Goal: Find specific page/section: Find specific page/section

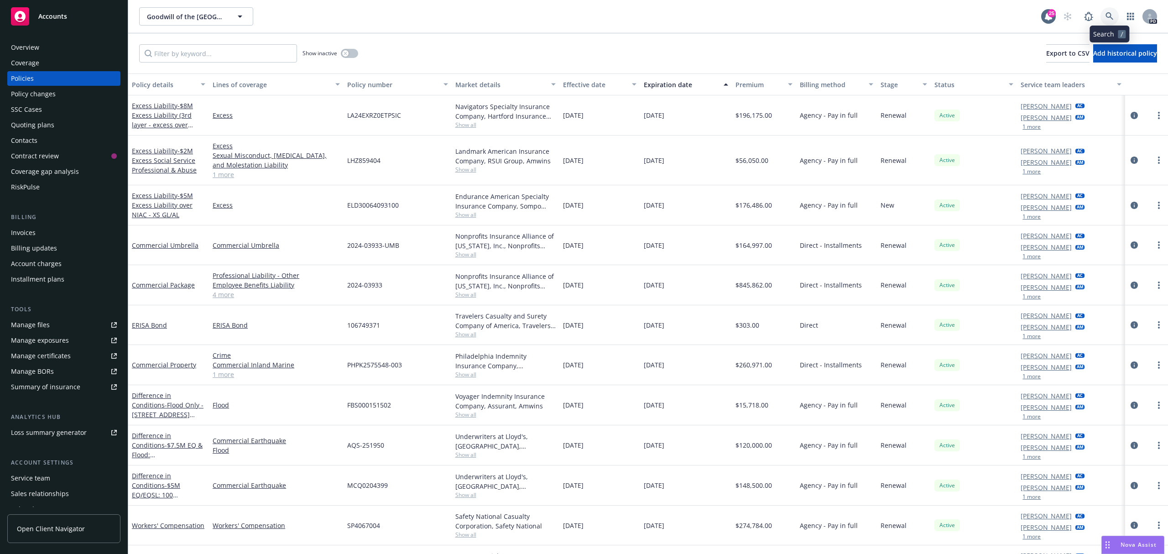
click at [1111, 19] on icon at bounding box center [1110, 16] width 8 height 8
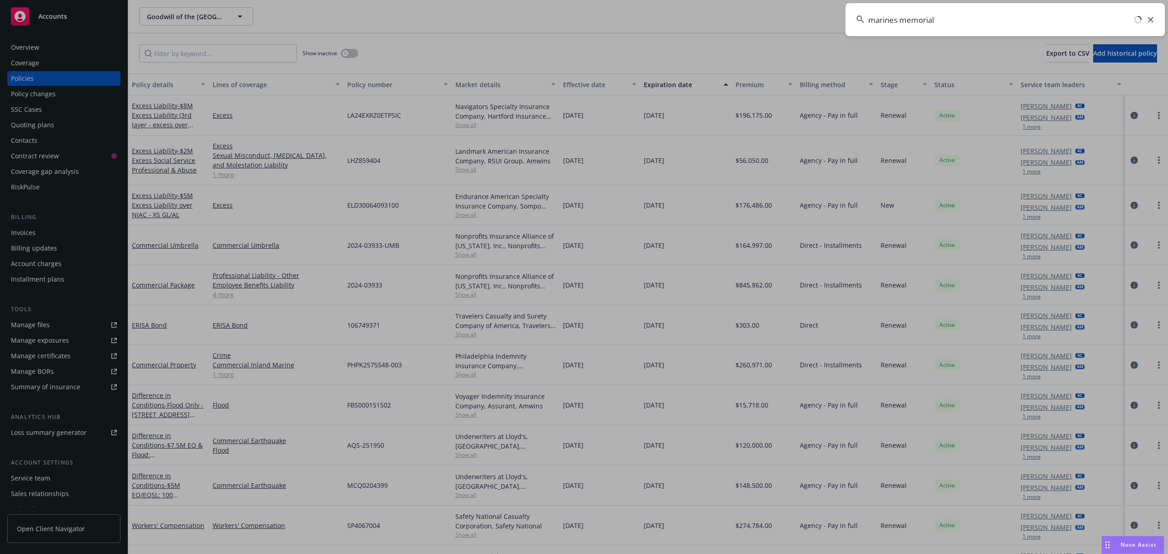
type input "marines memorial"
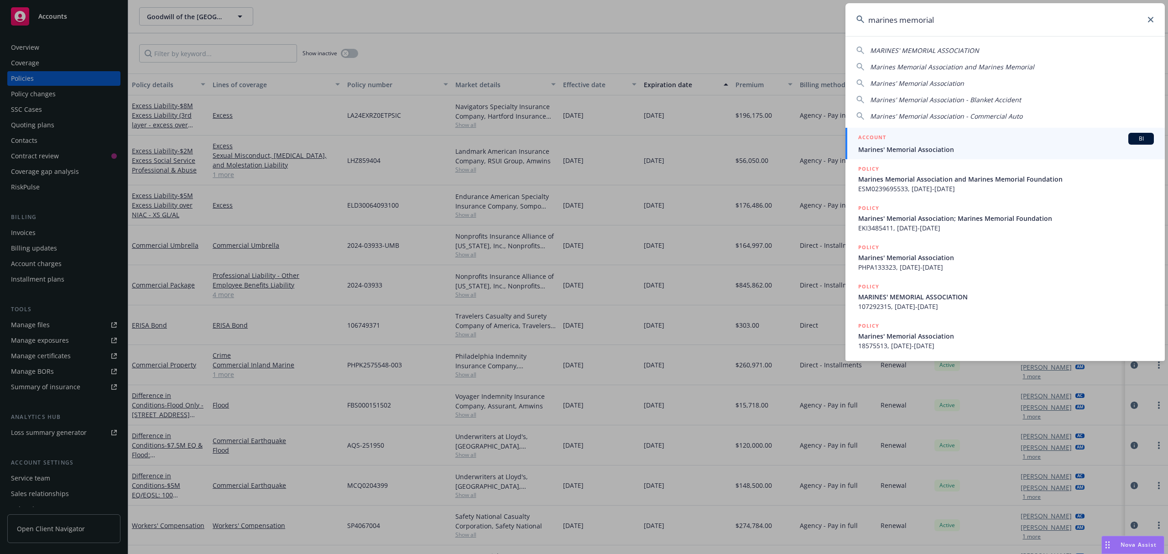
click at [1132, 139] on span "BI" at bounding box center [1141, 139] width 18 height 8
click at [1132, 139] on div at bounding box center [1146, 161] width 43 height 50
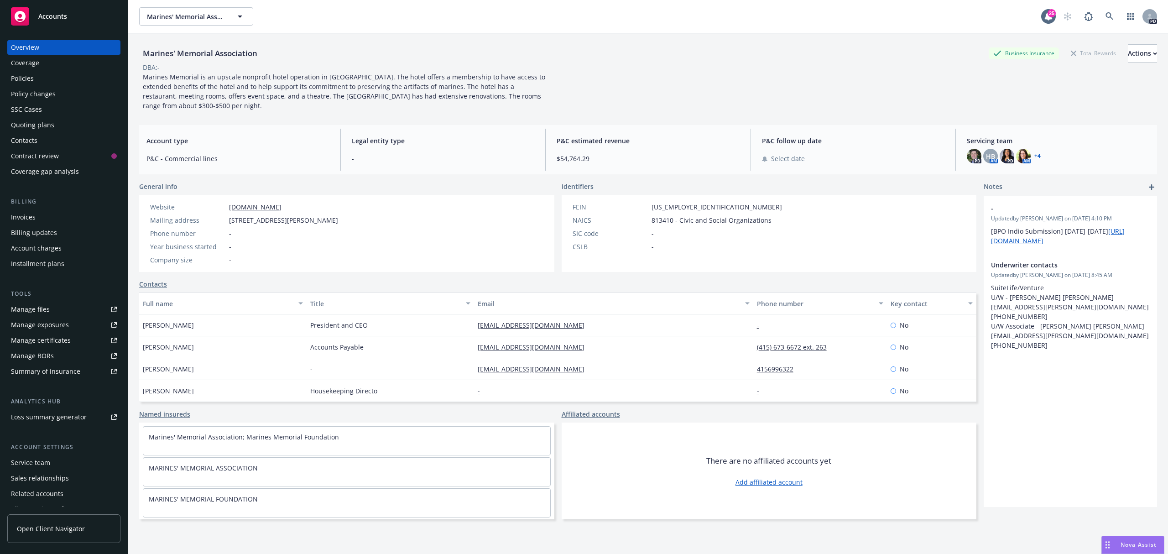
click at [31, 77] on div "Policies" at bounding box center [22, 78] width 23 height 15
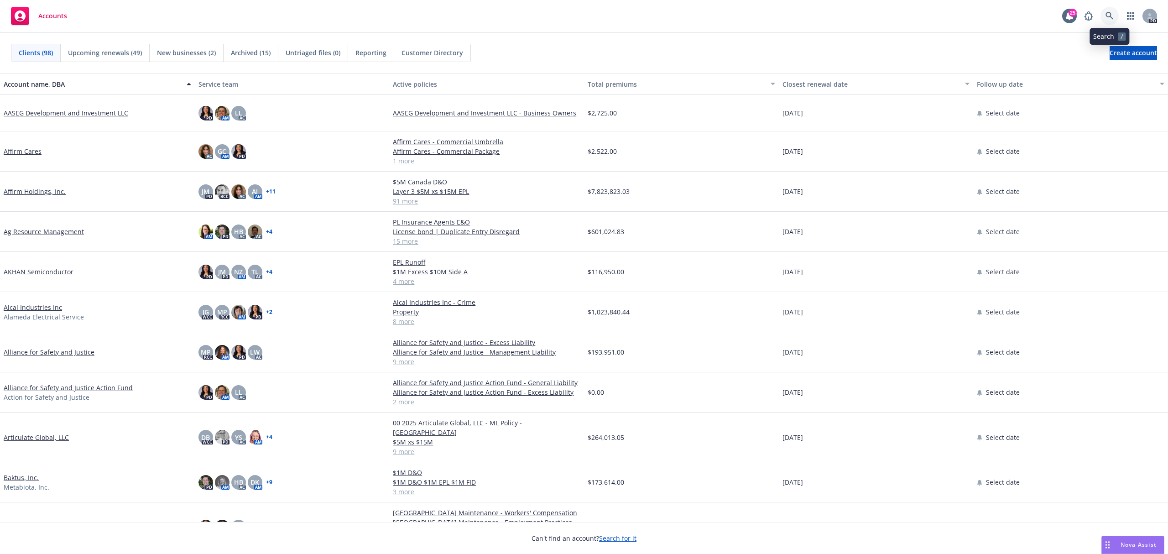
click at [1111, 18] on icon at bounding box center [1110, 16] width 8 height 8
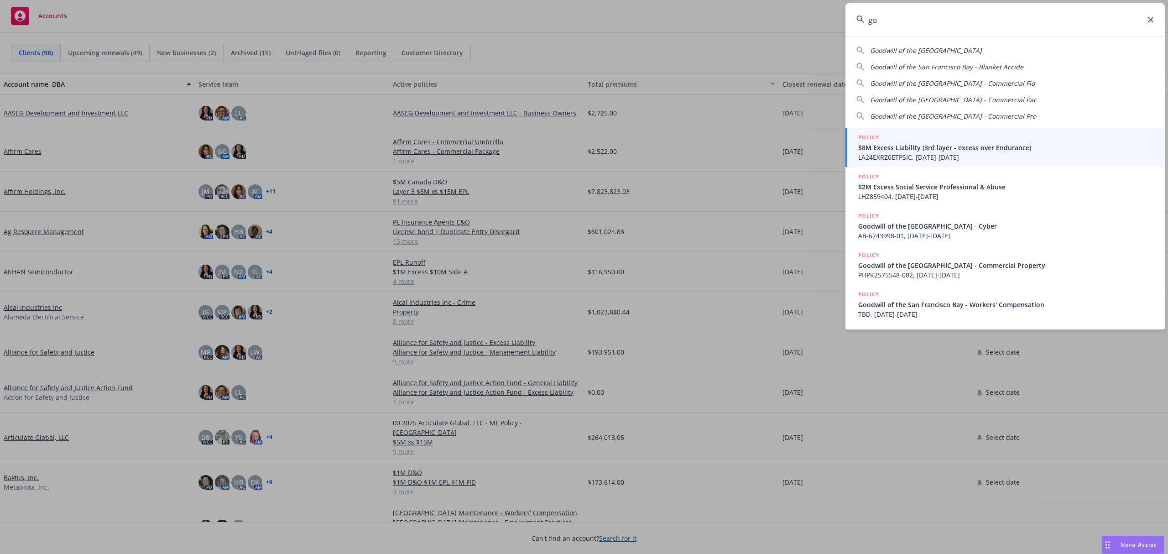
type input "g"
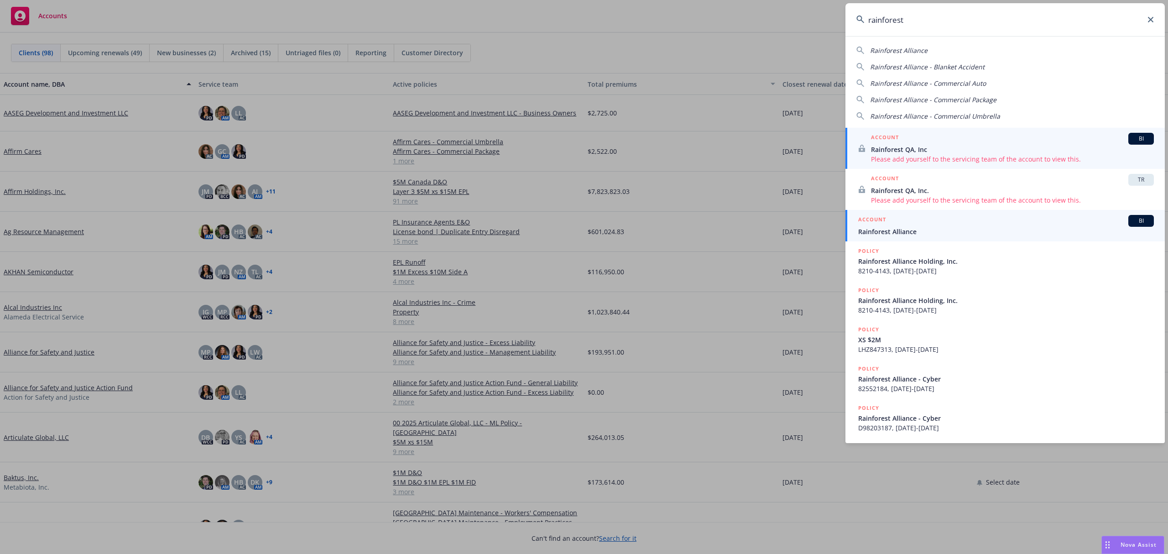
type input "rainforest"
click at [955, 220] on div "ACCOUNT BI" at bounding box center [1006, 221] width 296 height 12
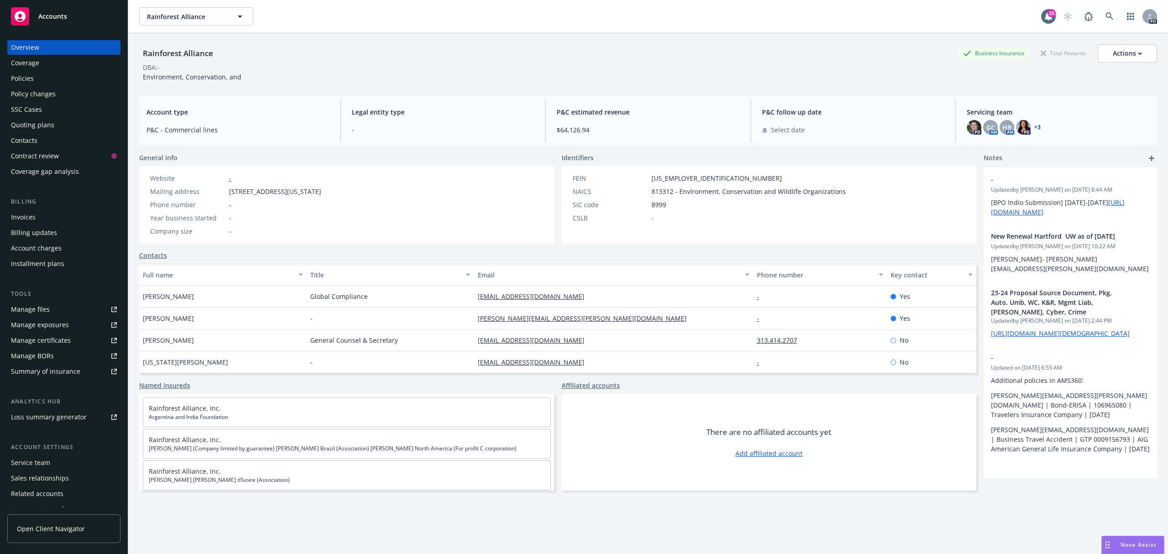
click at [26, 74] on div "Policies" at bounding box center [22, 78] width 23 height 15
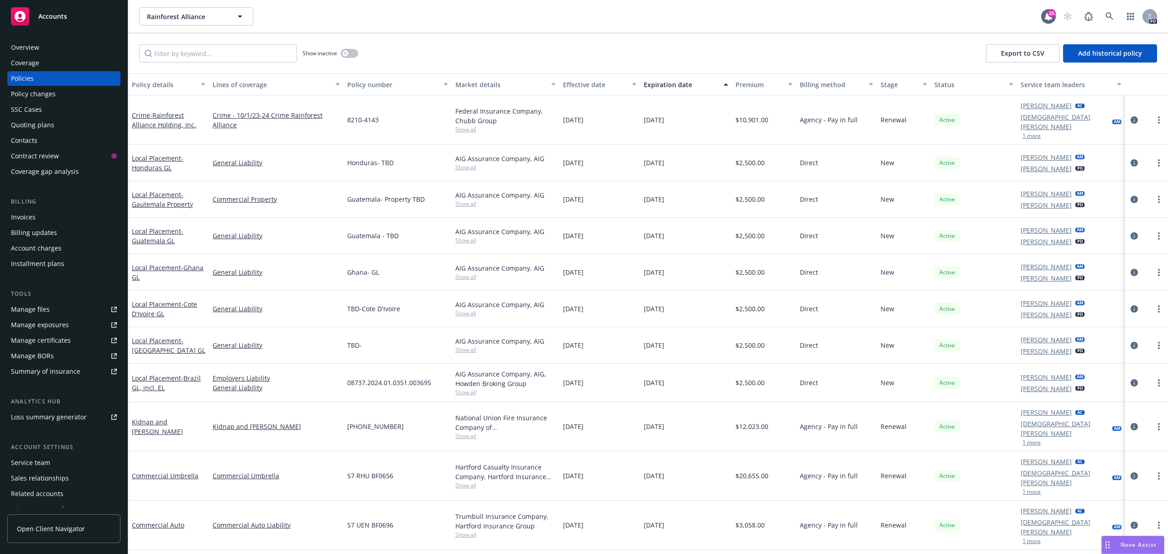
click at [18, 75] on div "Policies" at bounding box center [22, 78] width 23 height 15
click at [37, 216] on div "Invoices" at bounding box center [64, 217] width 106 height 15
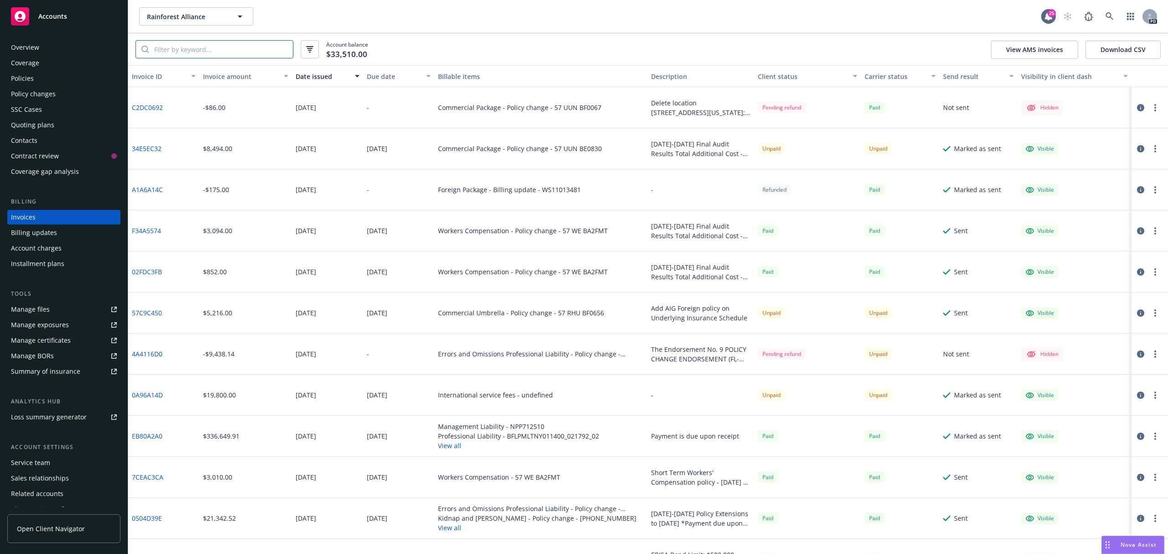
click at [249, 45] on input "search" at bounding box center [221, 49] width 144 height 17
type input "professional"
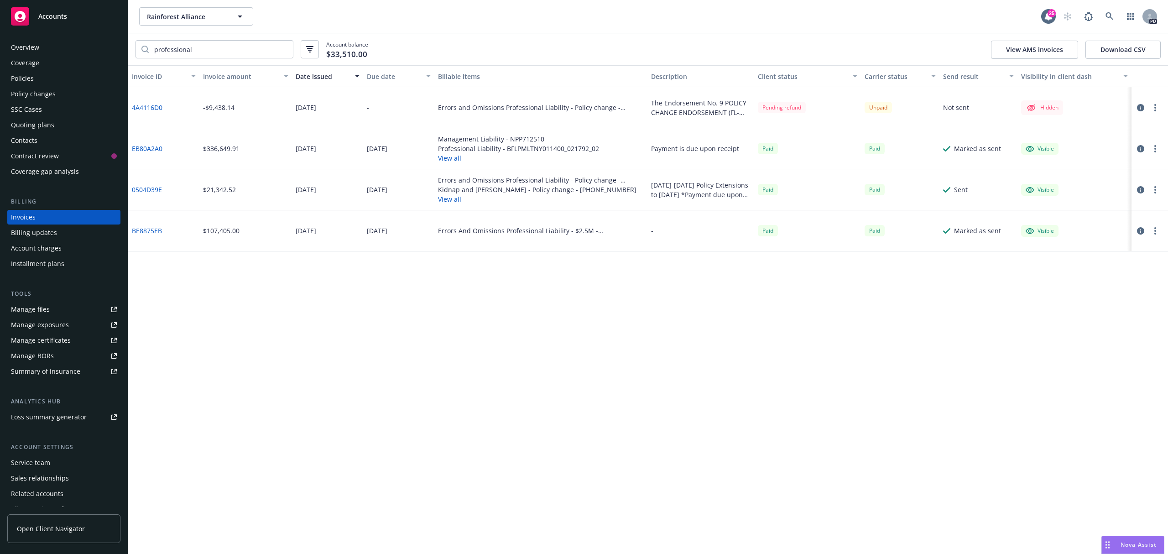
click at [629, 140] on div "Management Liability - NPP712510 Professional Liability - BFLPMLTNY011400_02179…" at bounding box center [541, 148] width 214 height 41
